Goal: Task Accomplishment & Management: Manage account settings

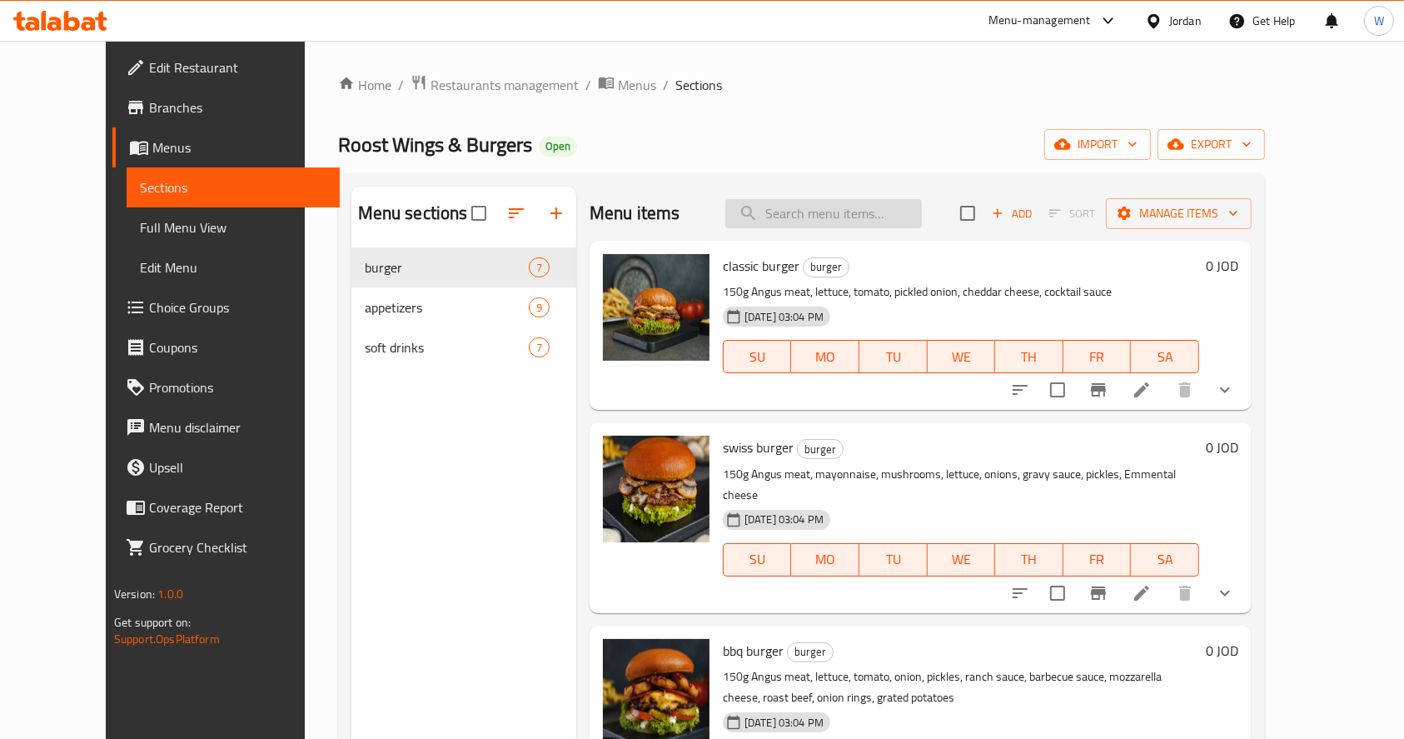
click at [810, 216] on input "search" at bounding box center [823, 213] width 197 height 29
click at [1152, 387] on icon at bounding box center [1142, 390] width 20 height 20
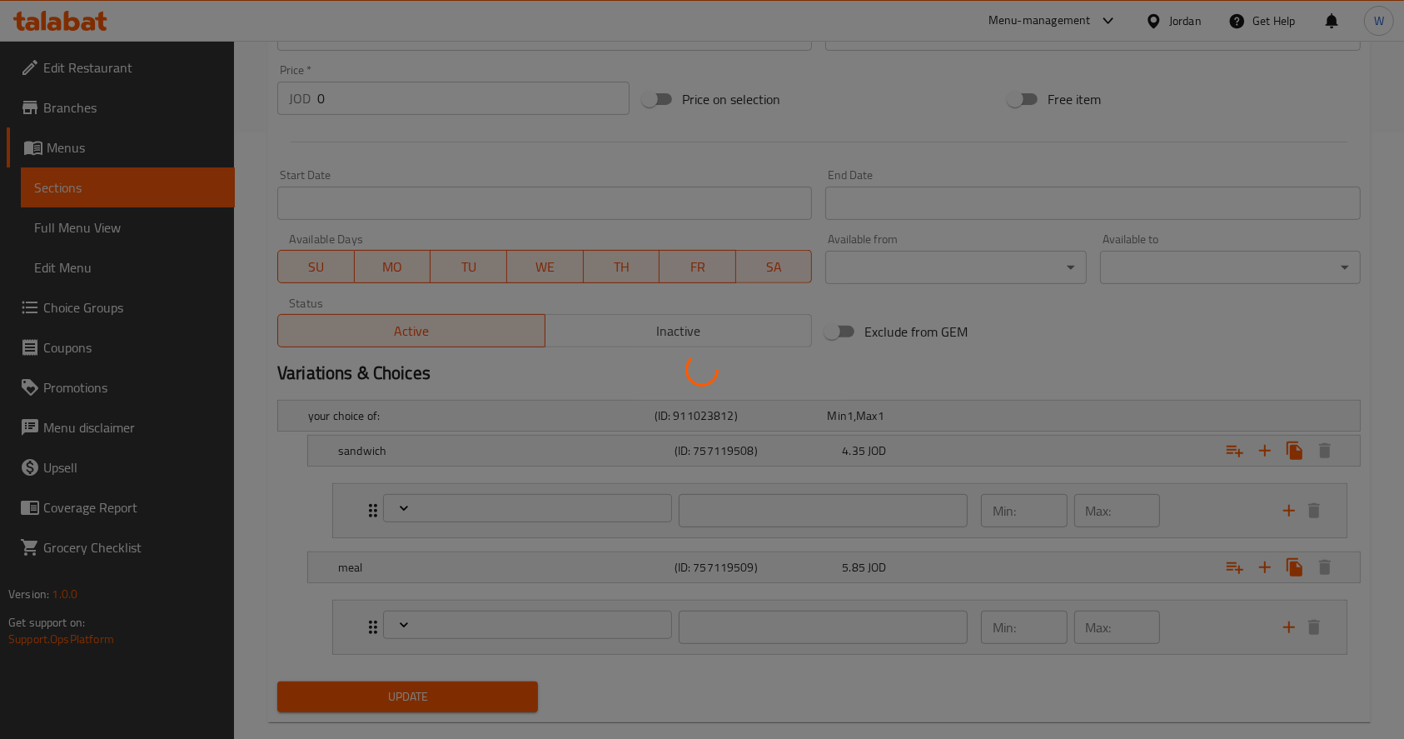
scroll to position [635, 0]
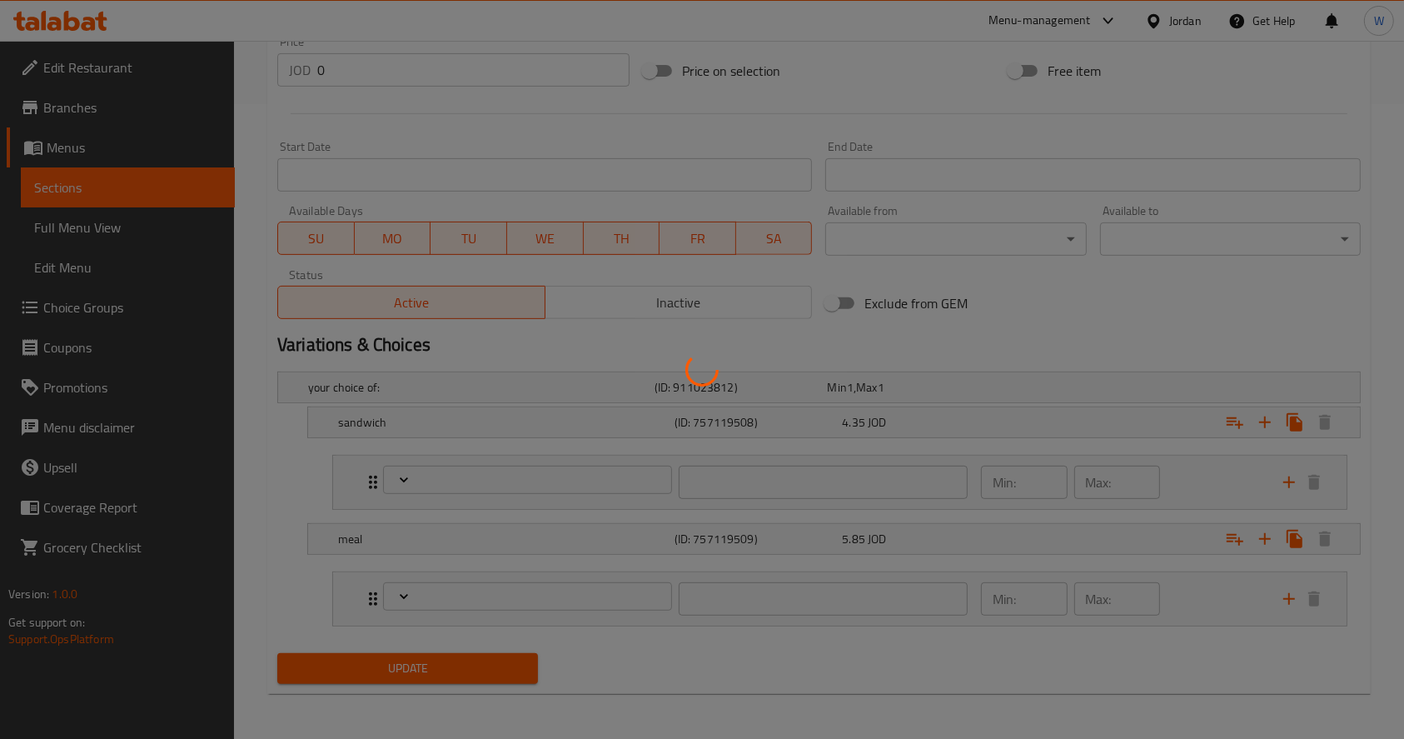
type input "الإضافات:"
type input "0"
type input "1"
type input "الإضافات:"
type input "0"
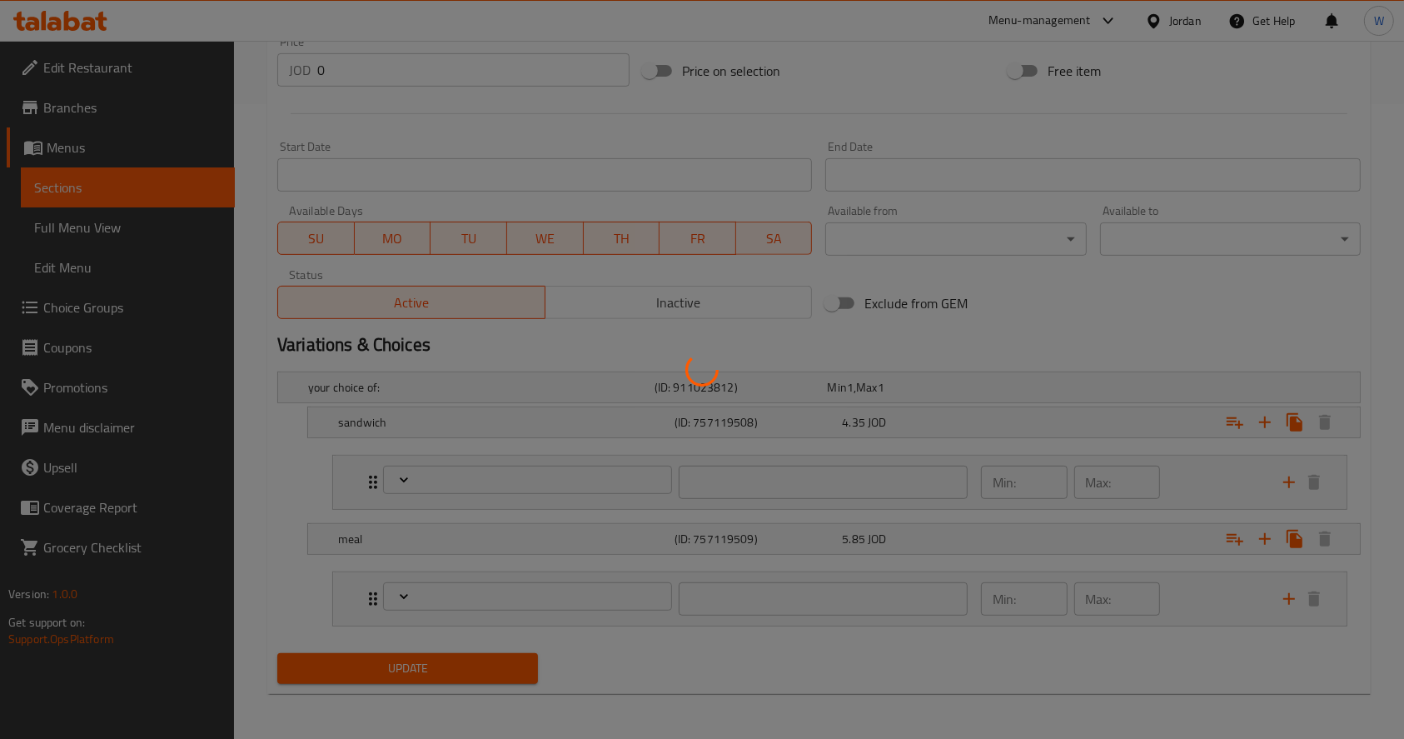
type input "1"
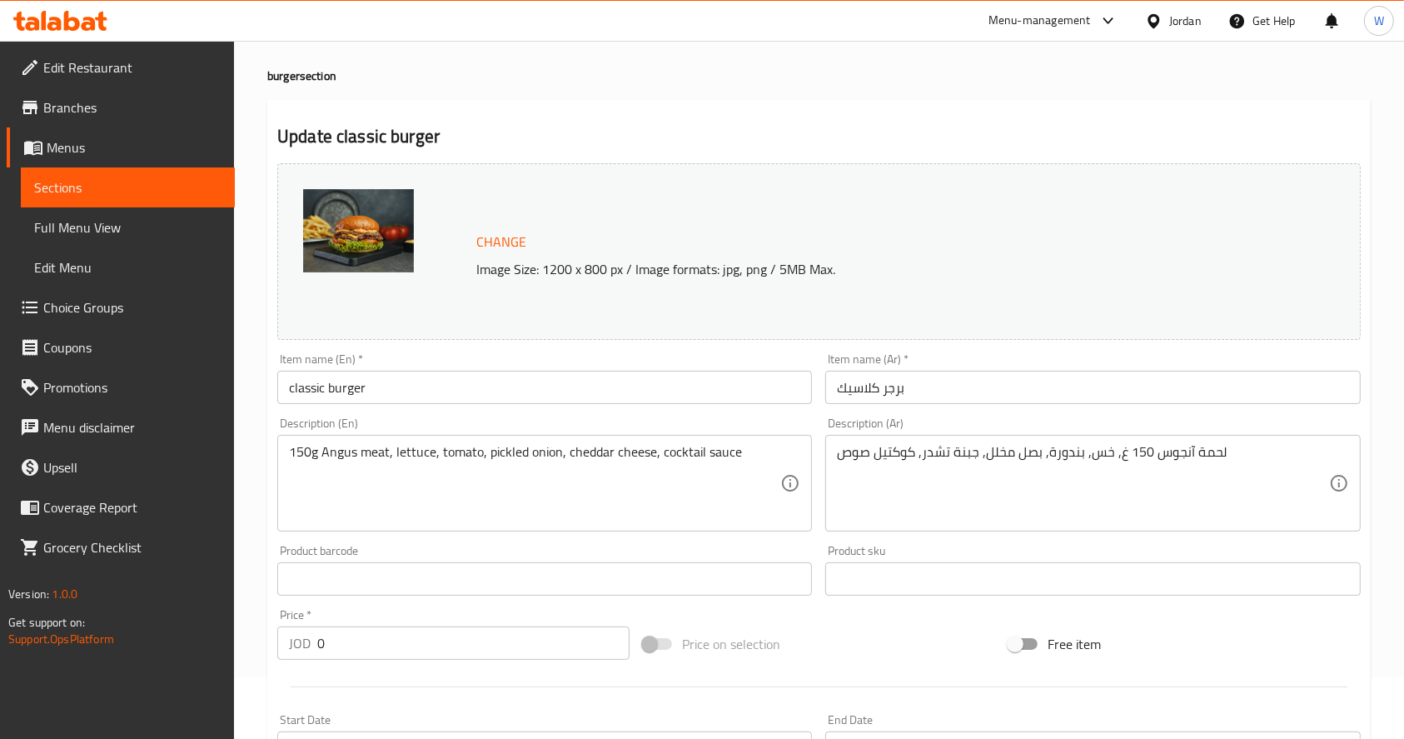
scroll to position [0, 0]
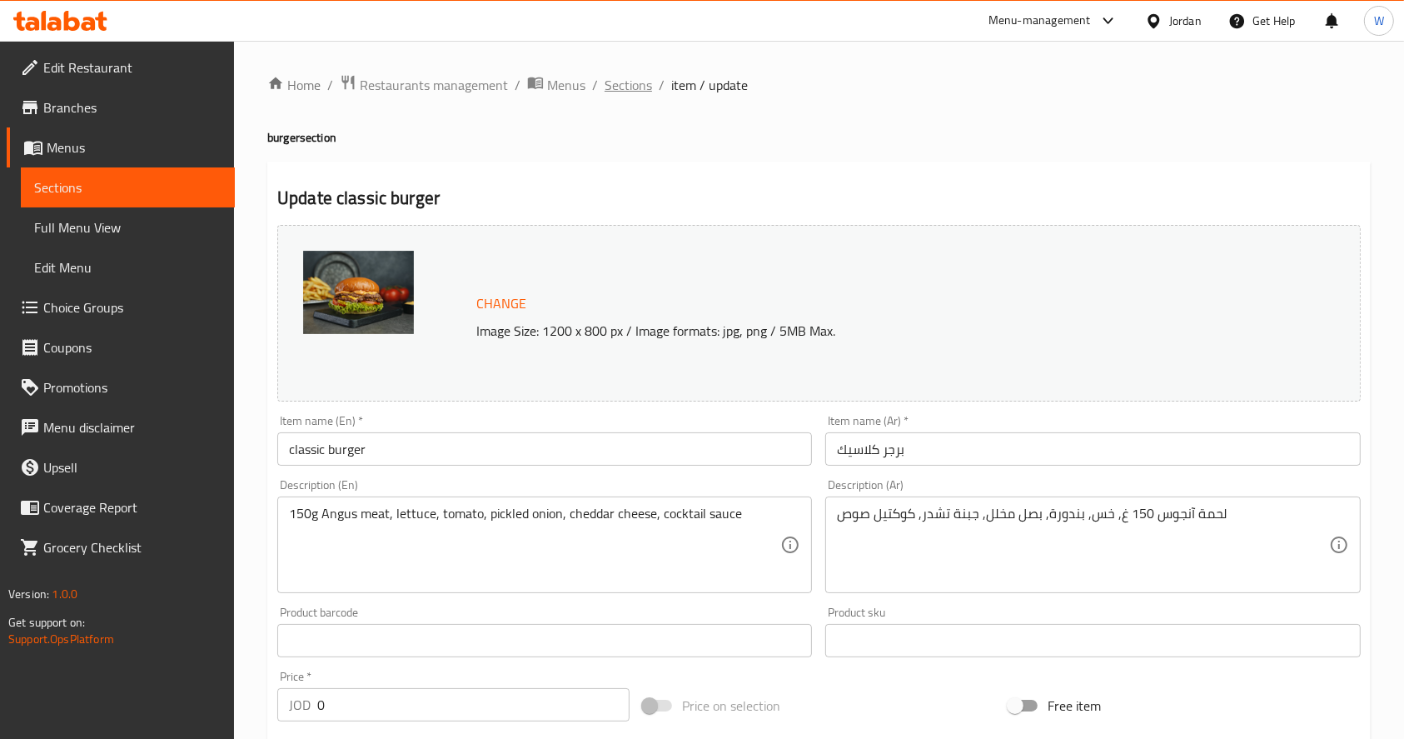
click at [635, 92] on span "Sections" at bounding box center [628, 85] width 47 height 20
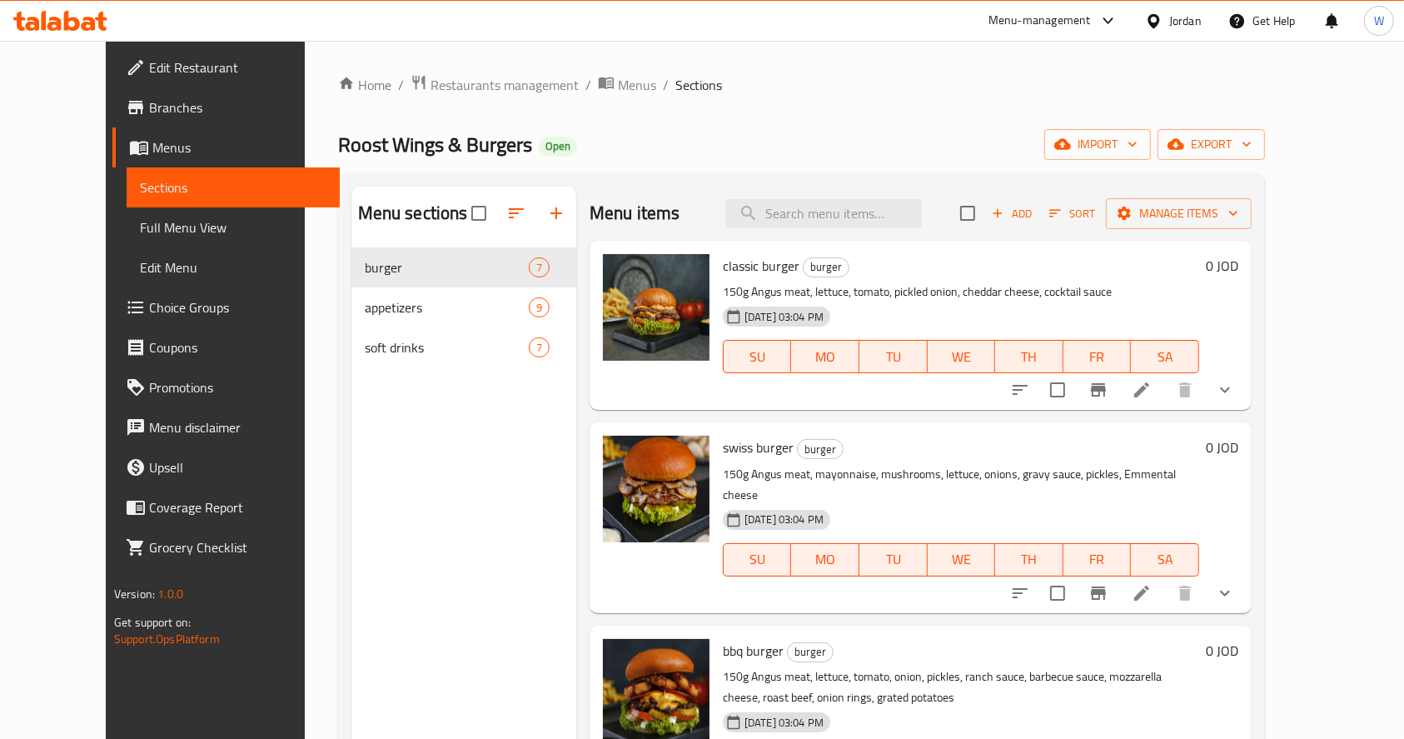
click at [1235, 386] on icon "show more" at bounding box center [1225, 390] width 20 height 20
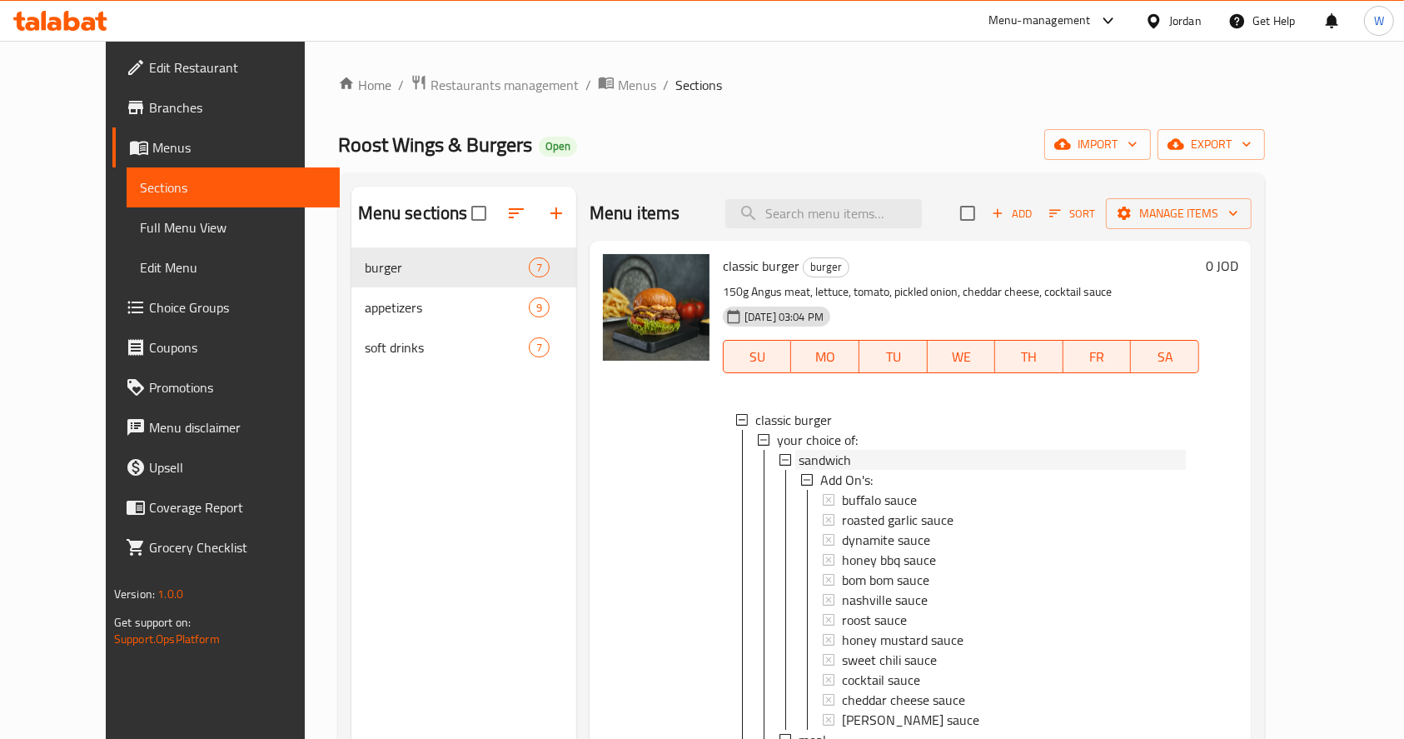
click at [840, 456] on div "sandwich" at bounding box center [992, 460] width 387 height 20
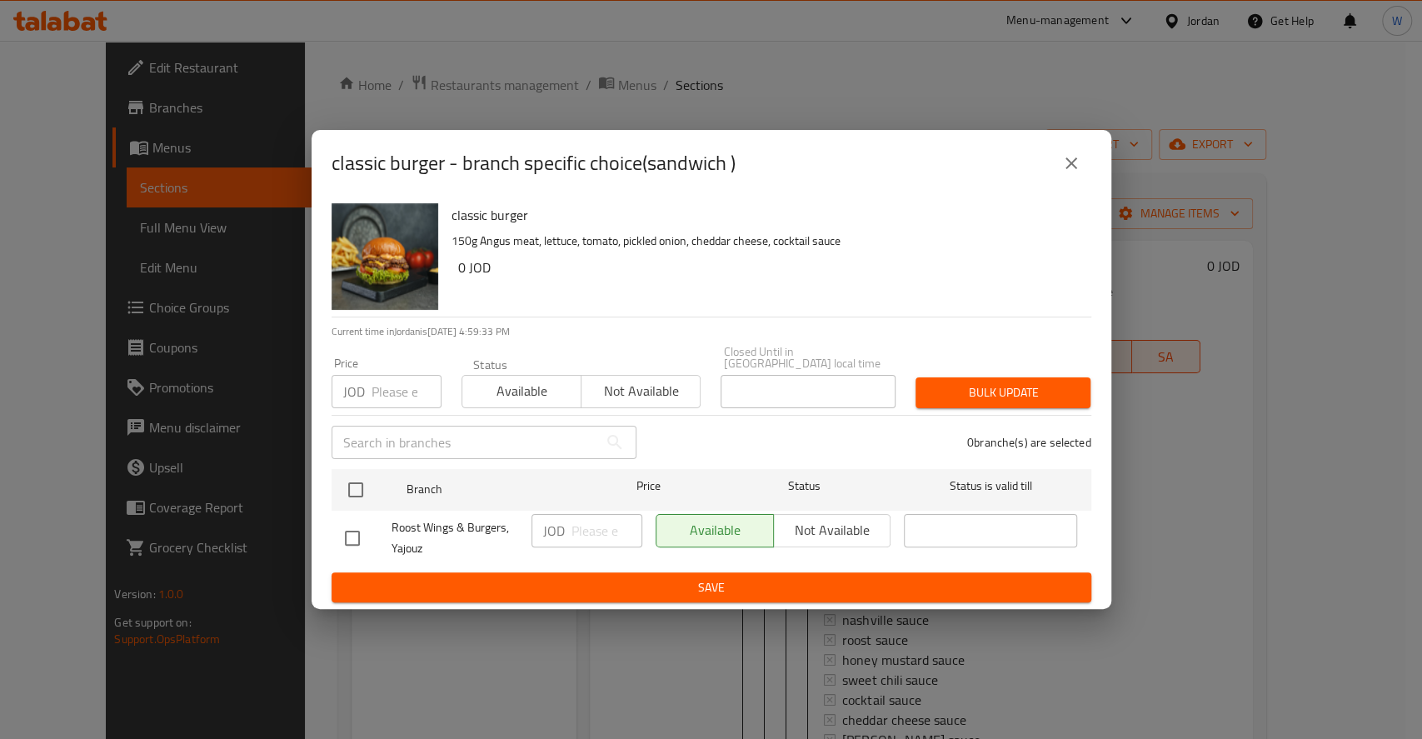
click at [1070, 161] on icon "close" at bounding box center [1071, 163] width 20 height 20
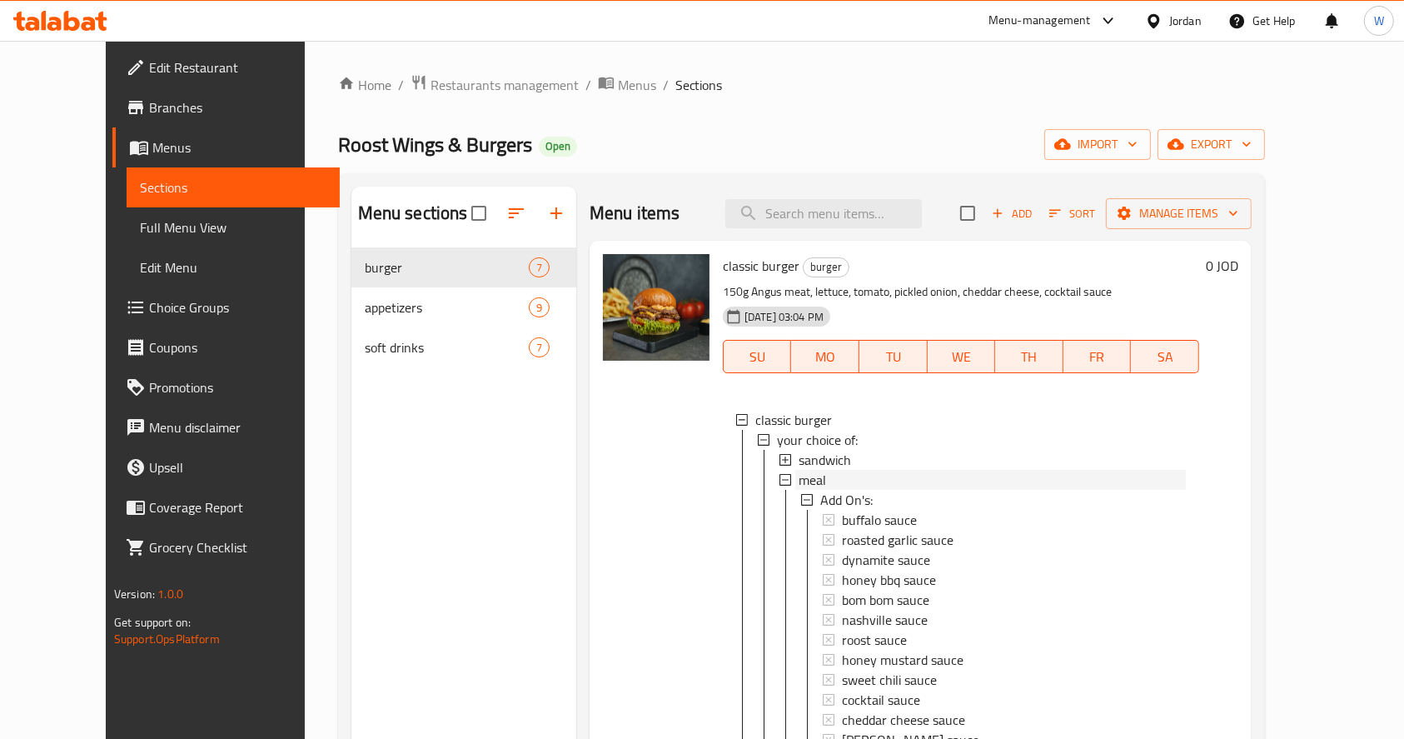
click at [799, 483] on span "meal" at bounding box center [812, 480] width 27 height 20
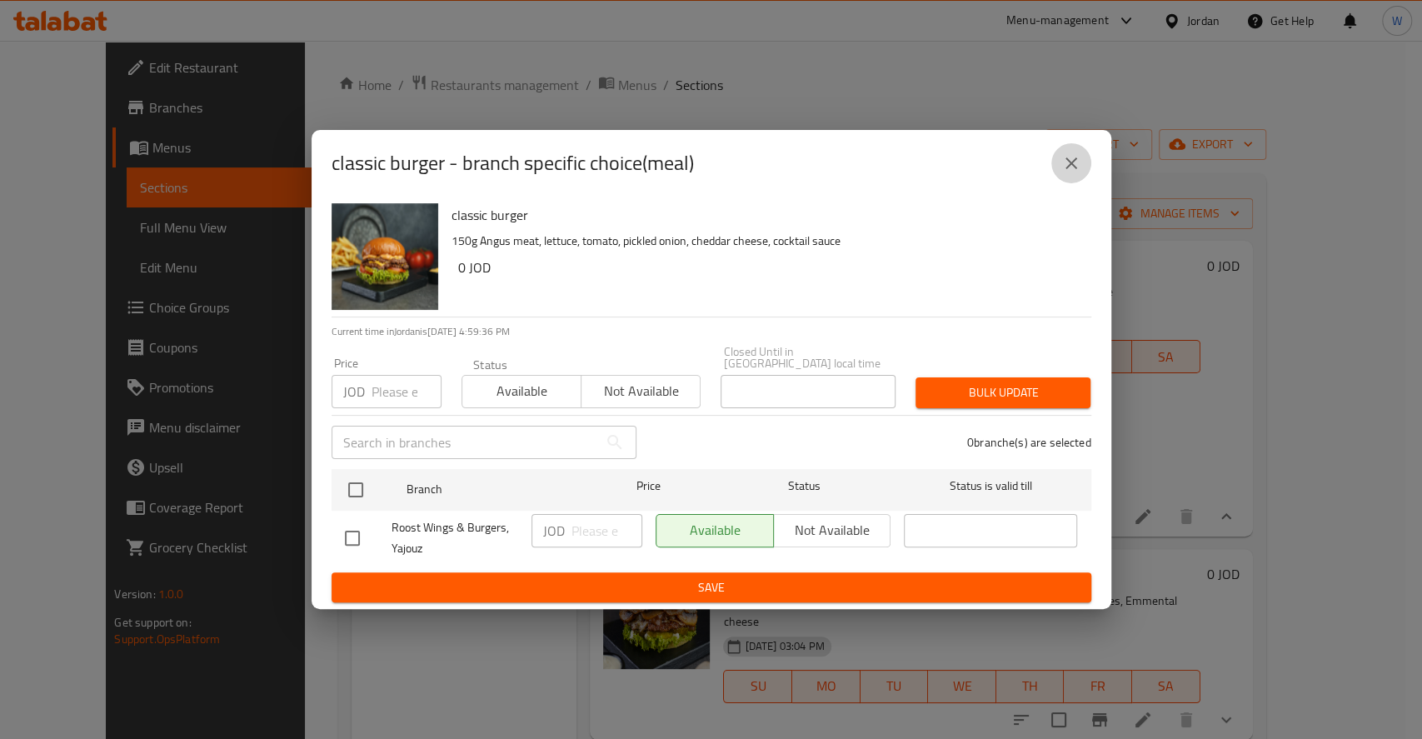
click at [1065, 161] on icon "close" at bounding box center [1071, 163] width 20 height 20
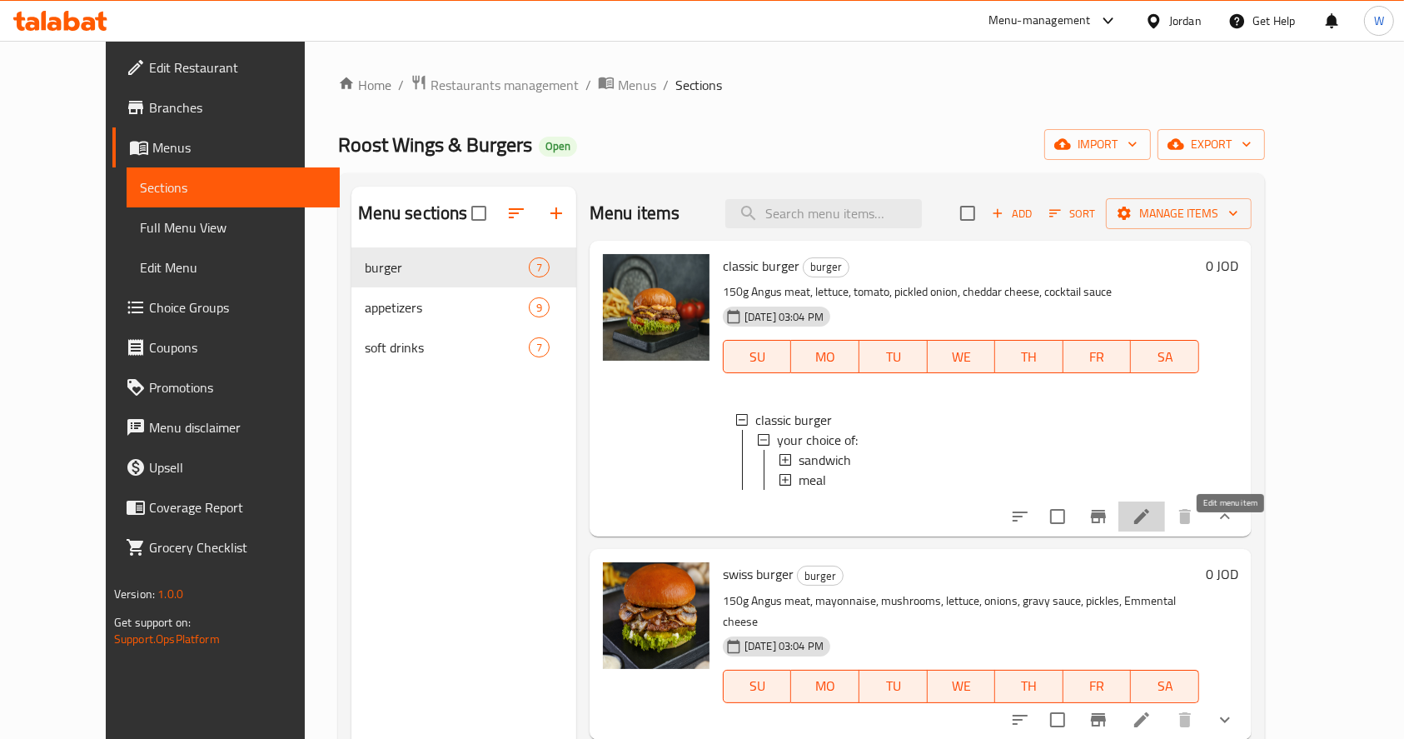
click at [1149, 524] on icon at bounding box center [1141, 516] width 15 height 15
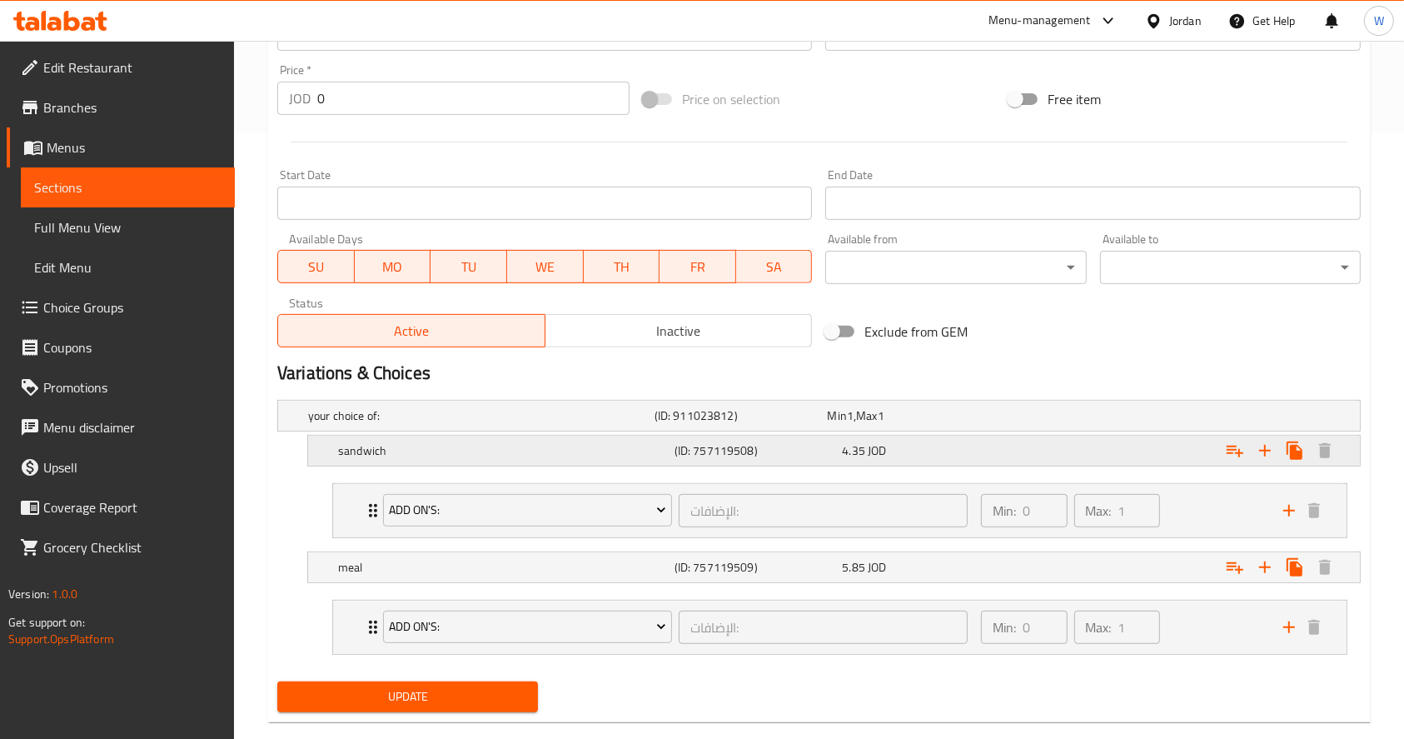
scroll to position [635, 0]
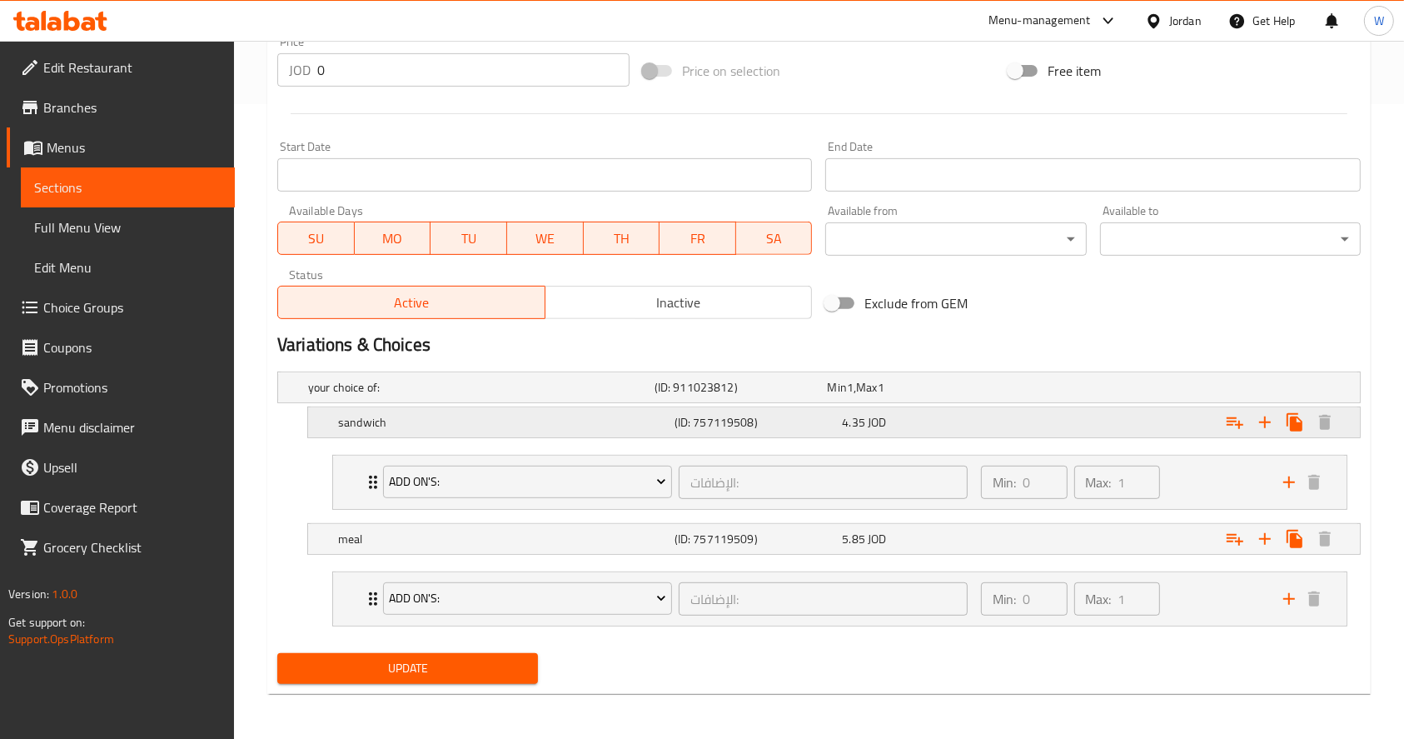
click at [971, 396] on div "4.35 JOD" at bounding box center [910, 387] width 167 height 17
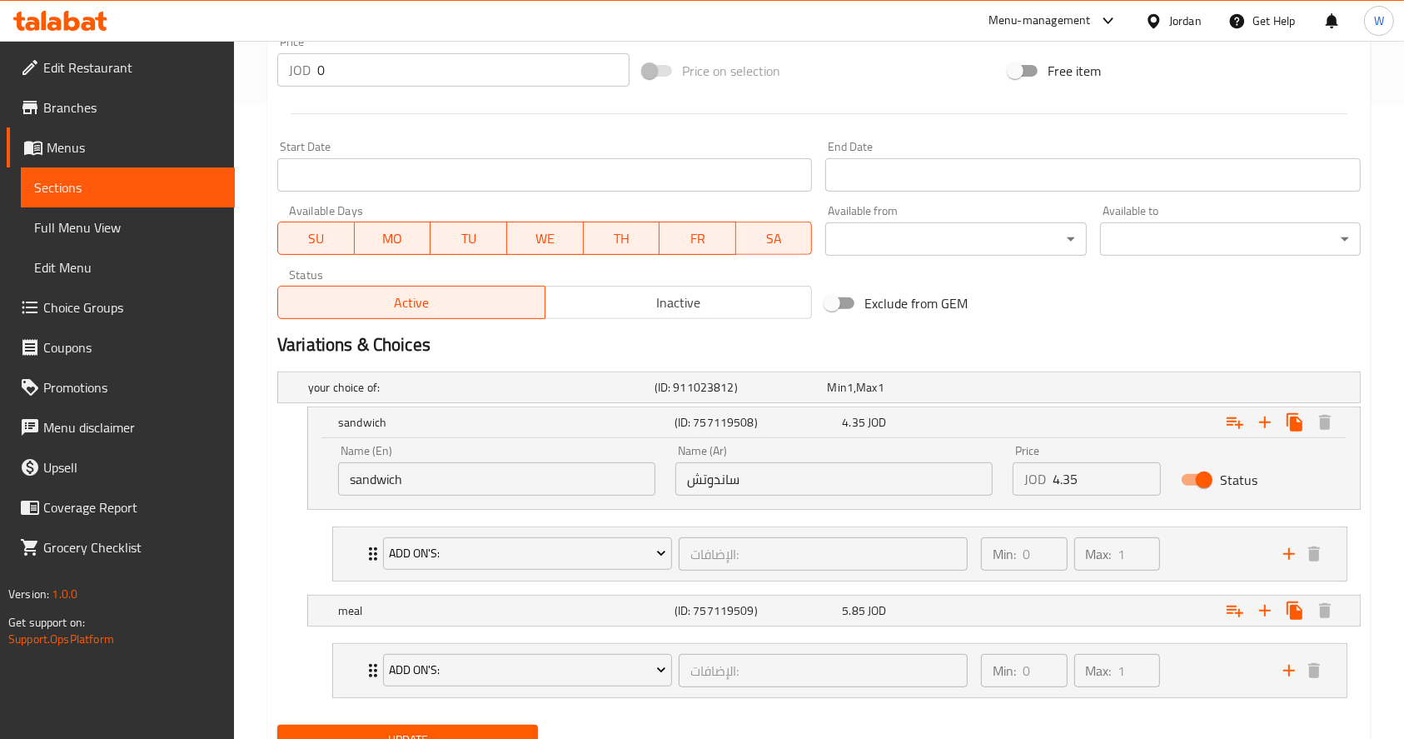
click at [1089, 468] on input "4.35" at bounding box center [1107, 478] width 108 height 33
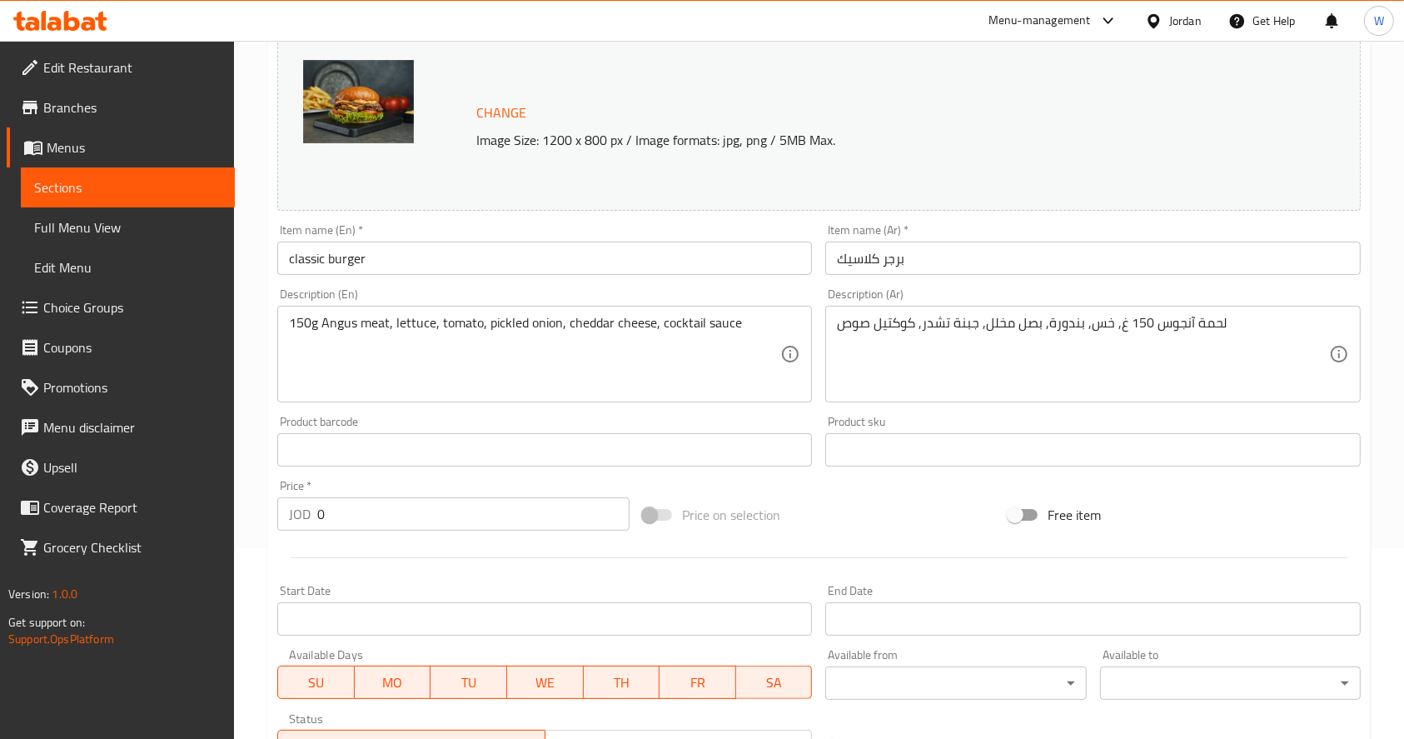
scroll to position [0, 0]
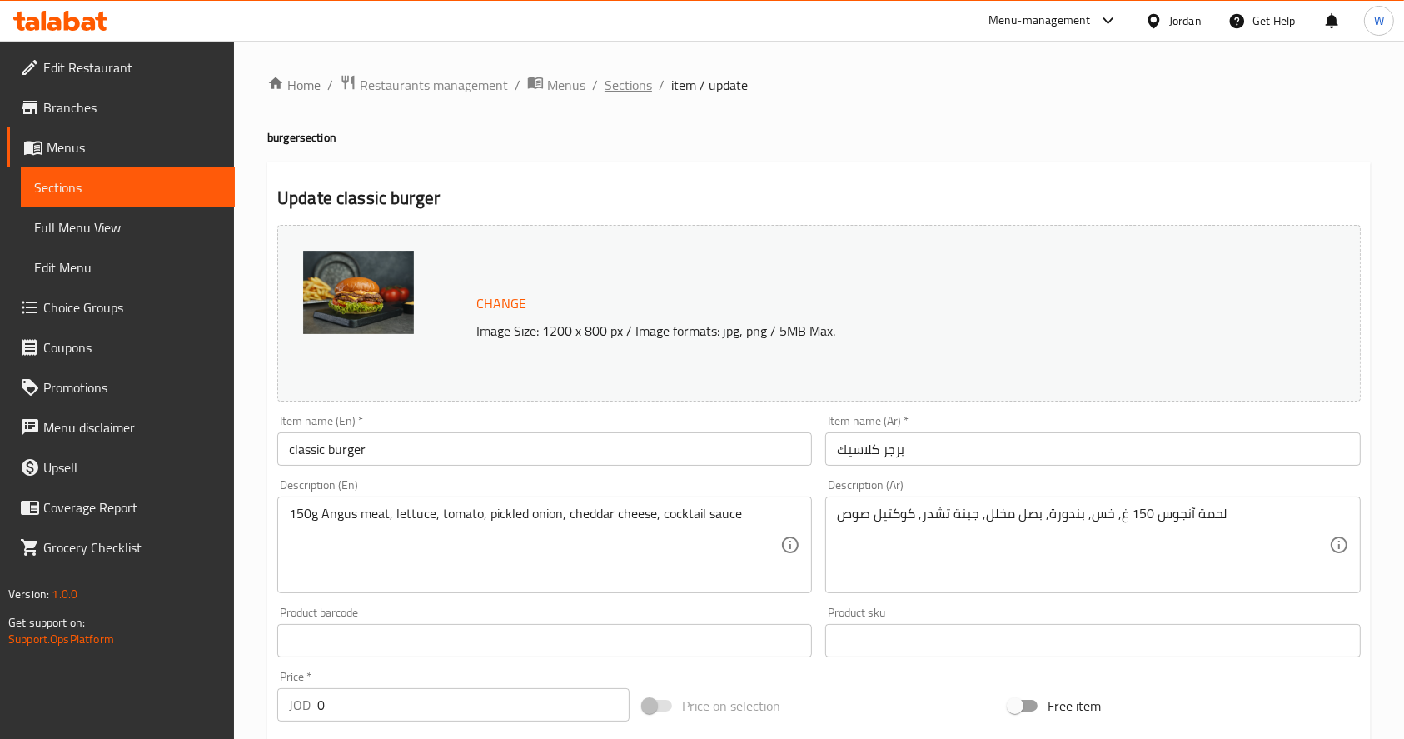
click at [633, 79] on span "Sections" at bounding box center [628, 85] width 47 height 20
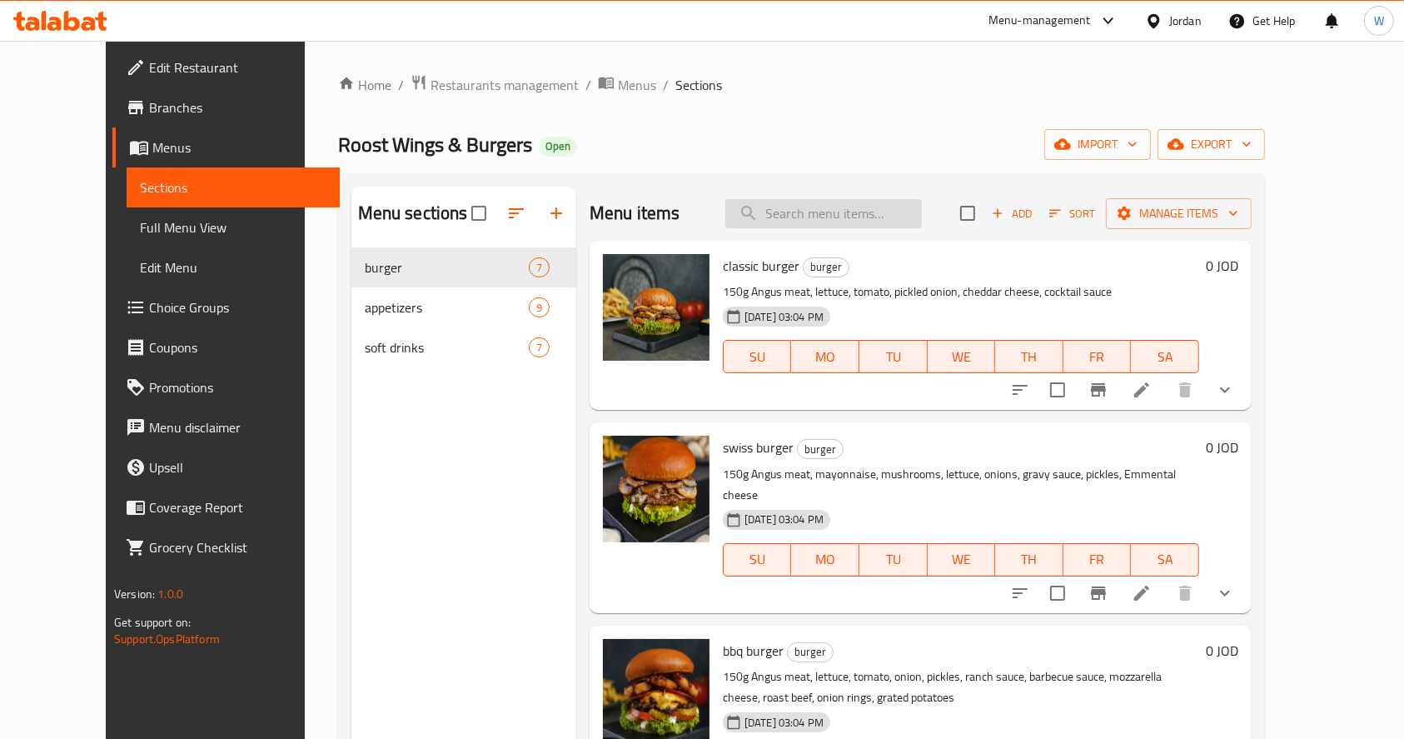
click at [888, 208] on input "search" at bounding box center [823, 213] width 197 height 29
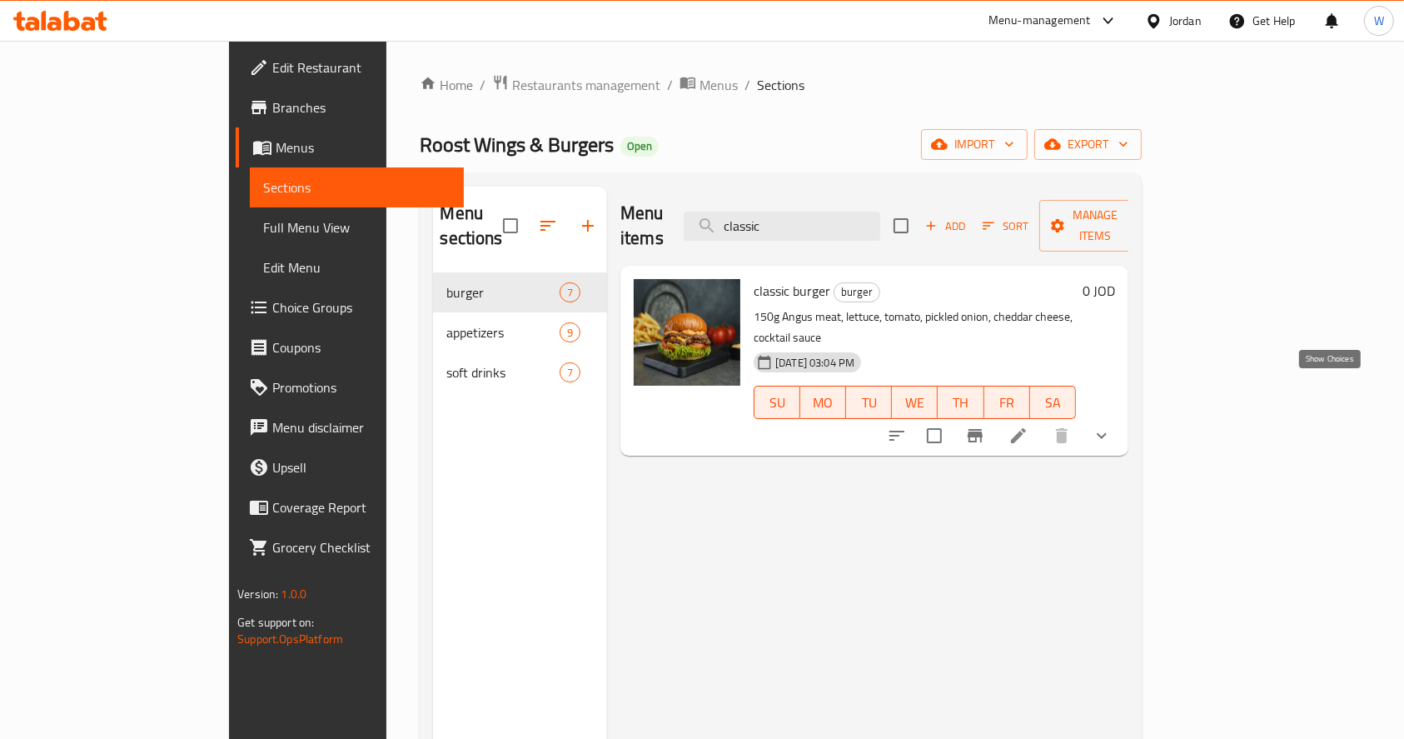
type input "classic"
click at [1122, 416] on button "show more" at bounding box center [1102, 436] width 40 height 40
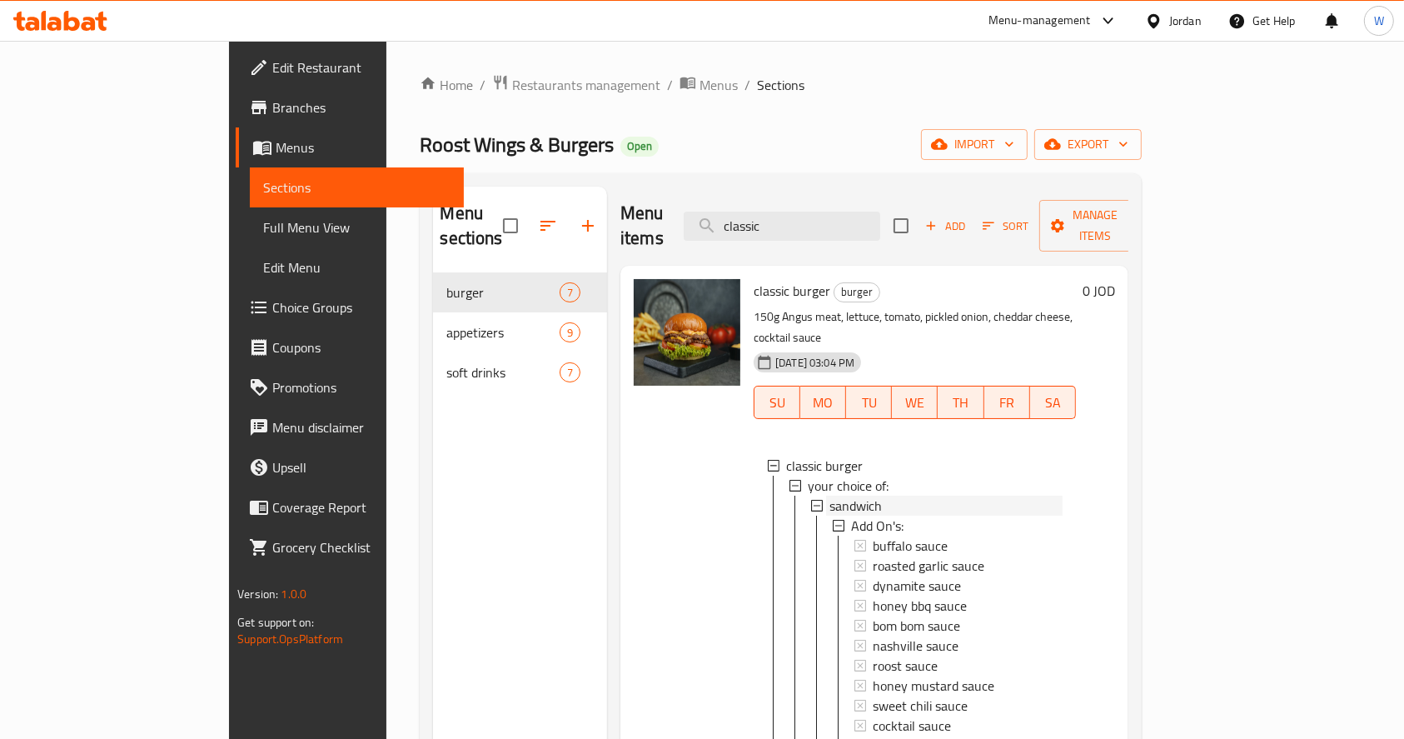
click at [830, 496] on span "sandwich" at bounding box center [856, 506] width 52 height 20
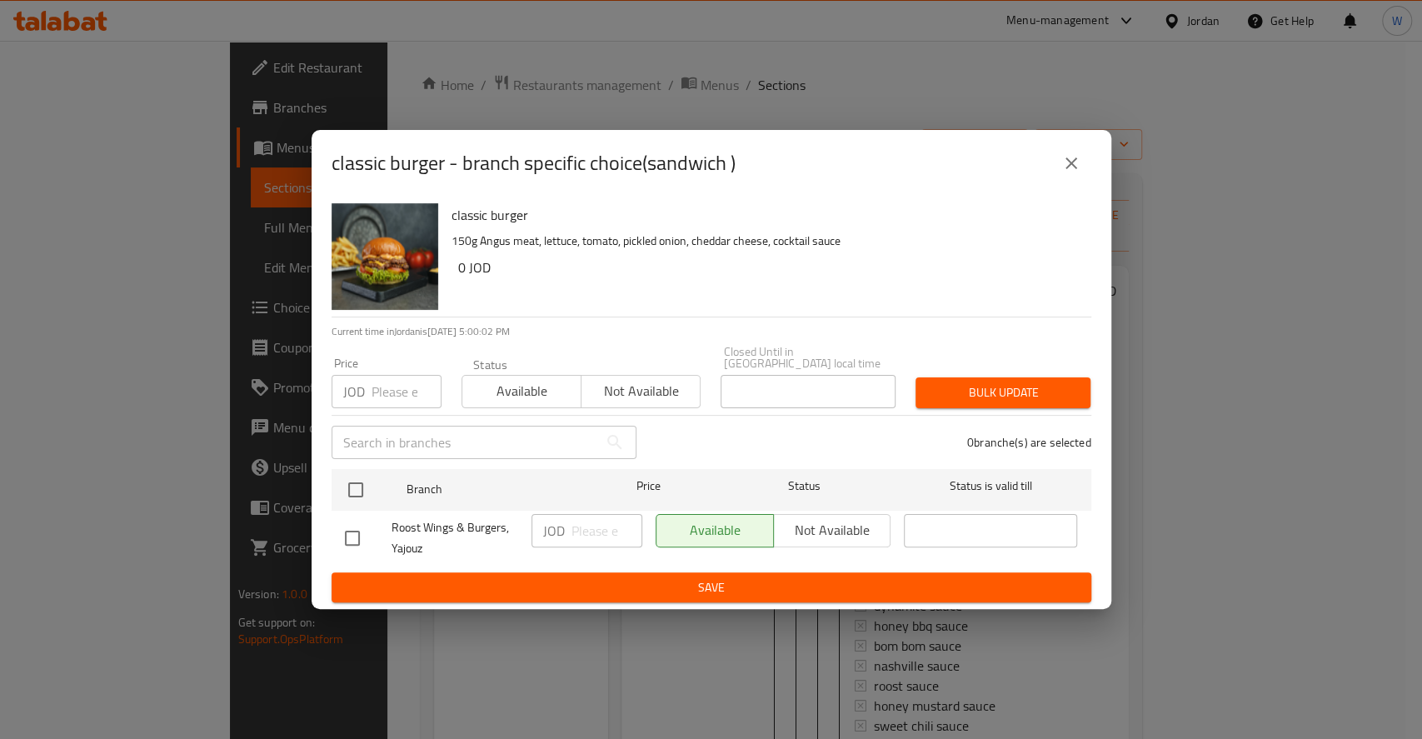
click at [1074, 158] on icon "close" at bounding box center [1071, 163] width 20 height 20
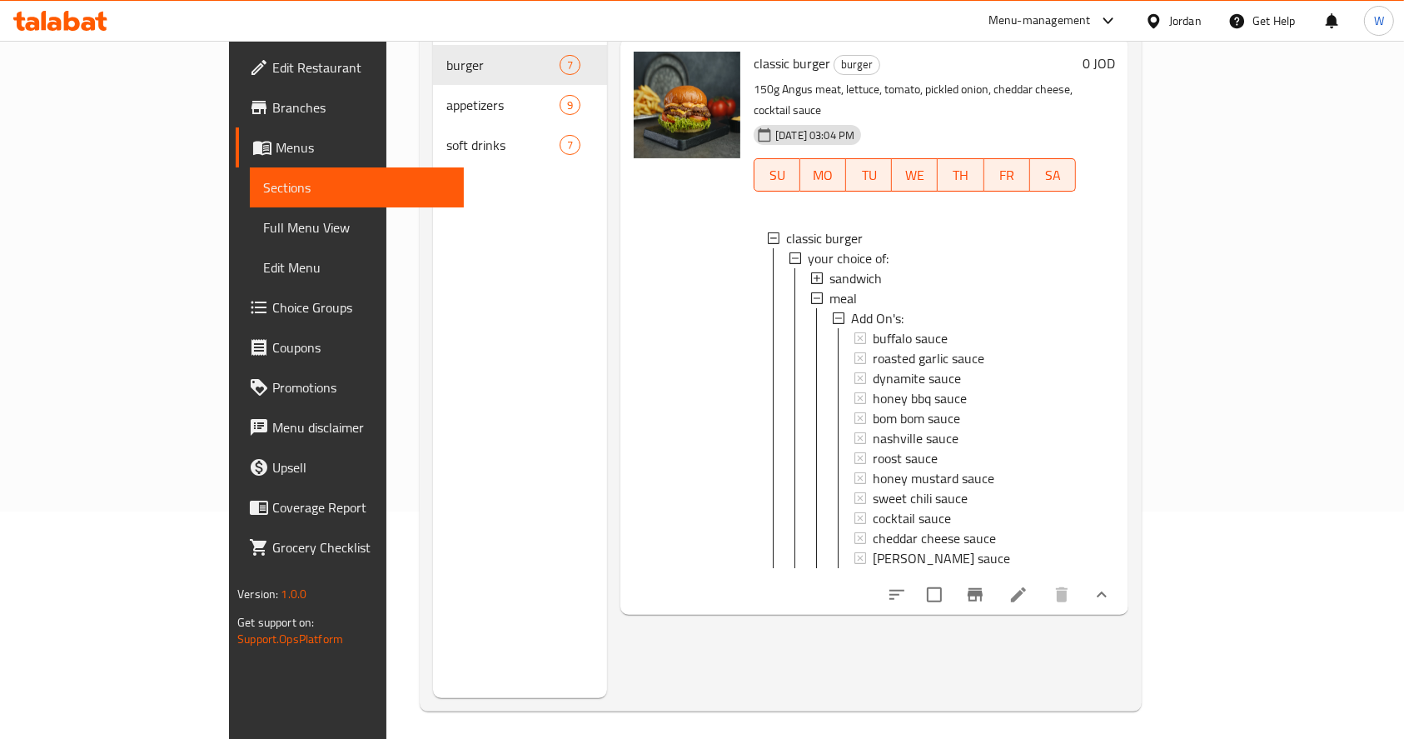
scroll to position [233, 0]
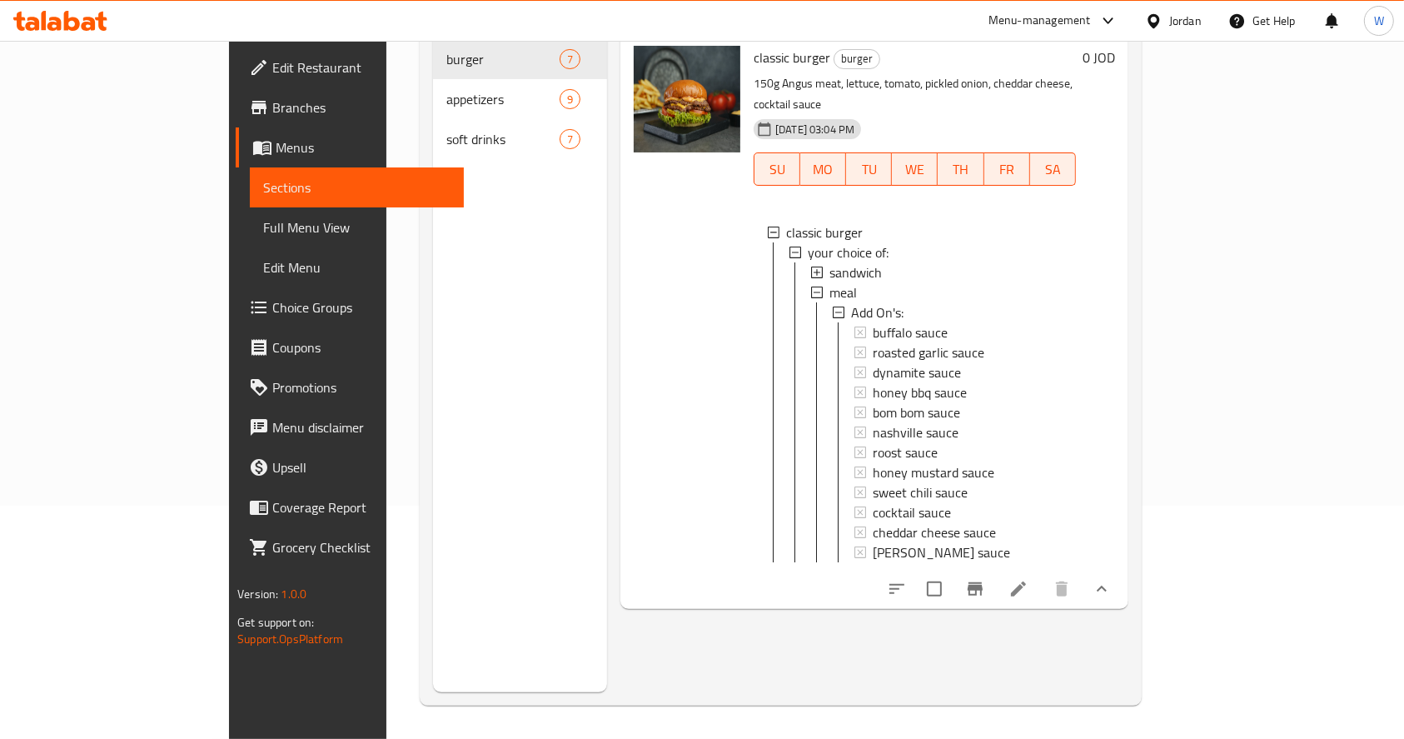
click at [1042, 574] on li at bounding box center [1018, 589] width 47 height 30
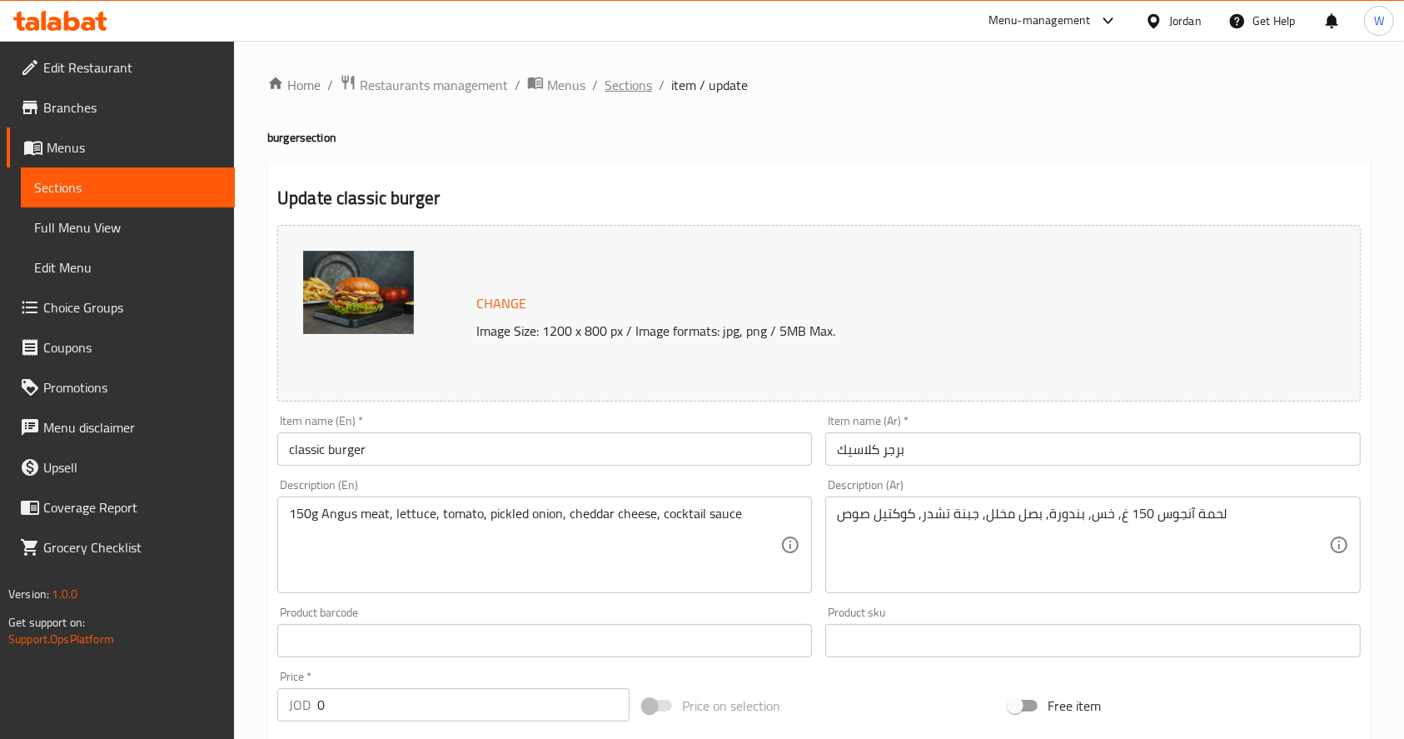
click at [611, 83] on span "Sections" at bounding box center [628, 85] width 47 height 20
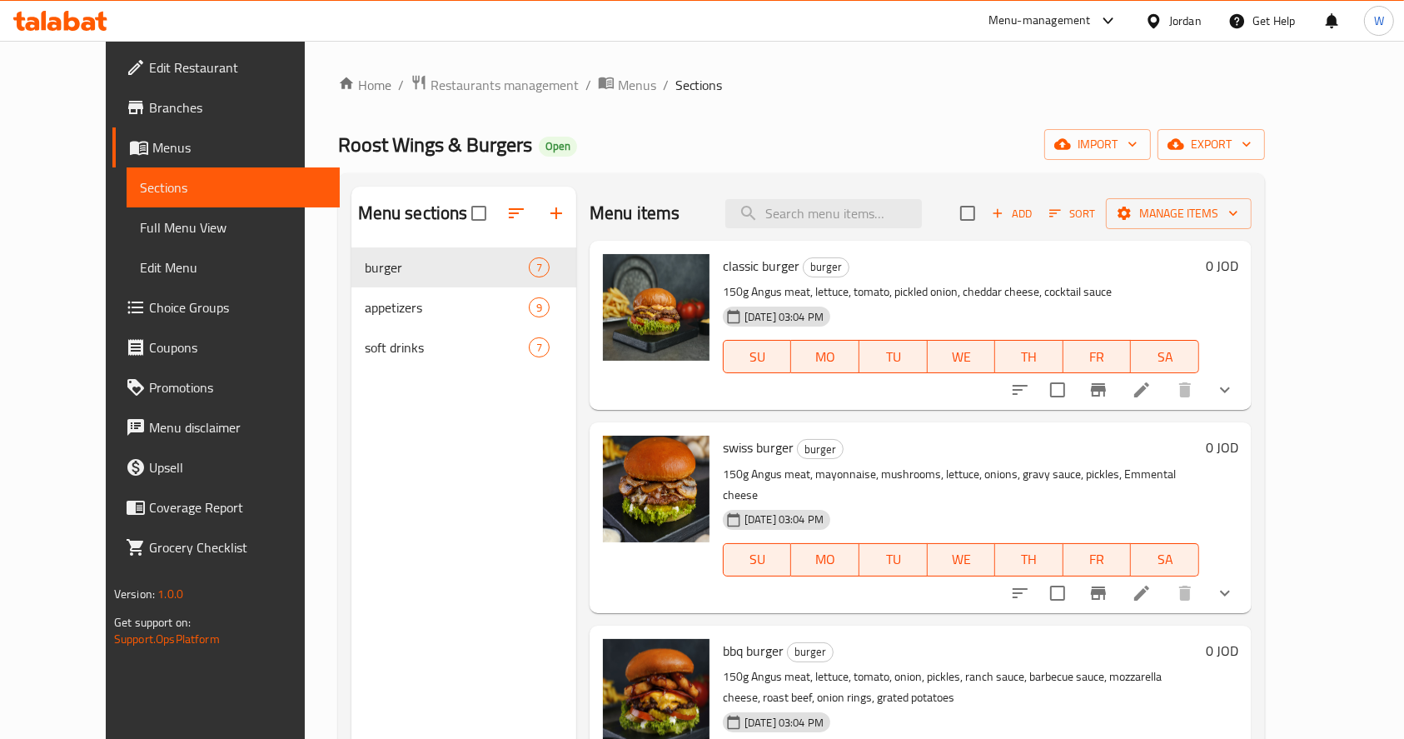
click at [149, 109] on span "Branches" at bounding box center [238, 107] width 178 height 20
